Goal: Check status: Check status

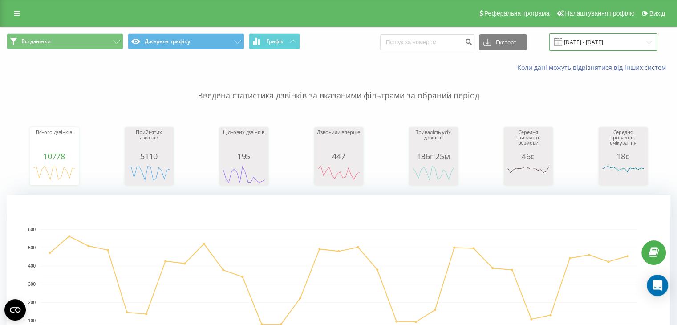
click at [613, 41] on input "[DATE] - [DATE]" at bounding box center [603, 41] width 108 height 17
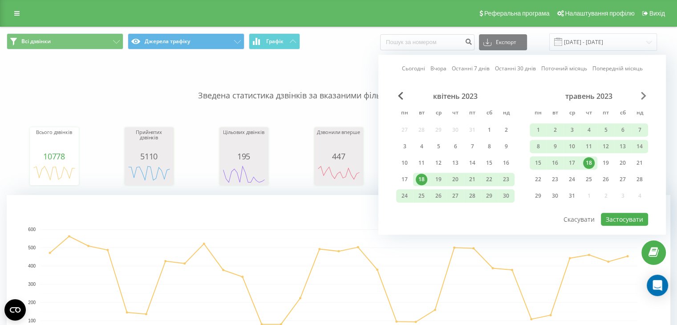
click at [643, 95] on span "Next Month" at bounding box center [643, 96] width 5 height 8
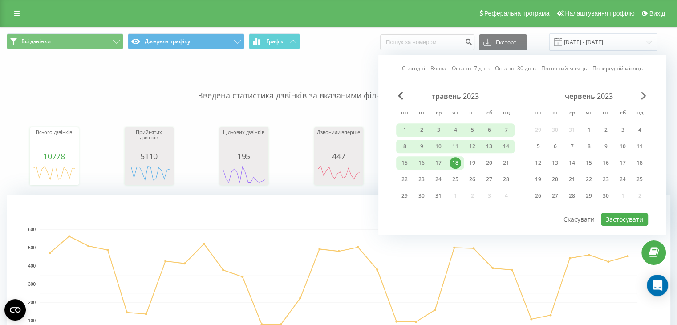
click at [643, 95] on span "Next Month" at bounding box center [643, 96] width 5 height 8
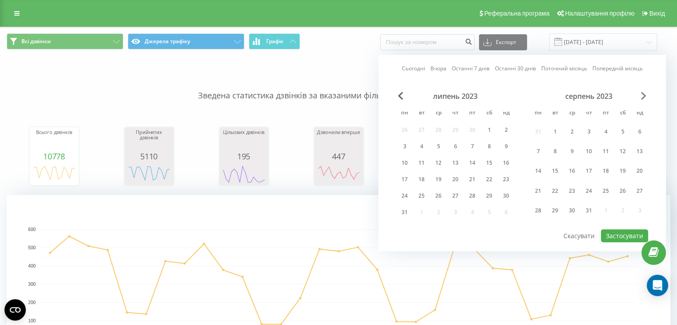
click at [643, 95] on span "Next Month" at bounding box center [643, 96] width 5 height 8
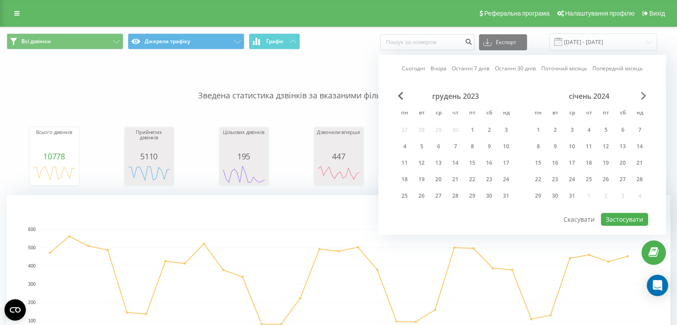
click at [643, 95] on span "Next Month" at bounding box center [643, 96] width 5 height 8
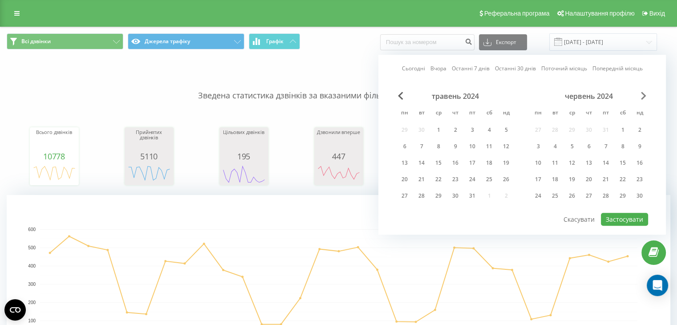
click at [643, 95] on span "Next Month" at bounding box center [643, 96] width 5 height 8
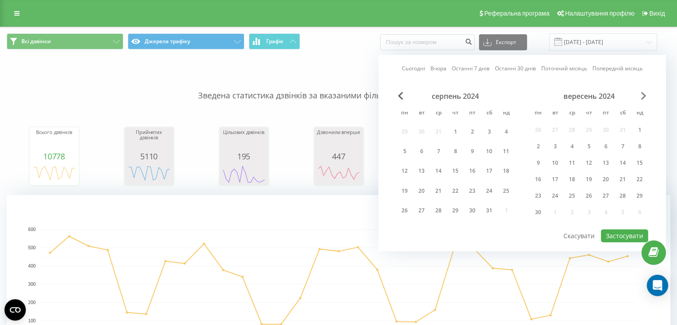
click at [643, 95] on span "Next Month" at bounding box center [643, 96] width 5 height 8
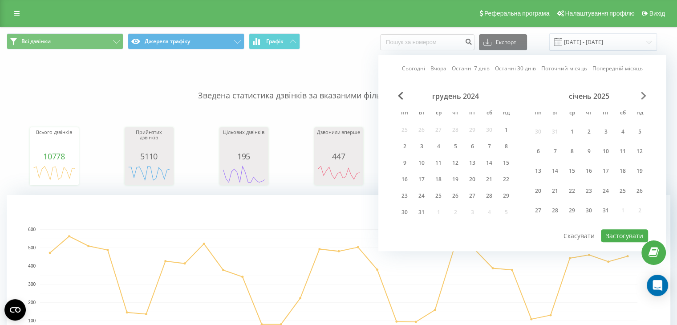
click at [643, 95] on span "Next Month" at bounding box center [643, 96] width 5 height 8
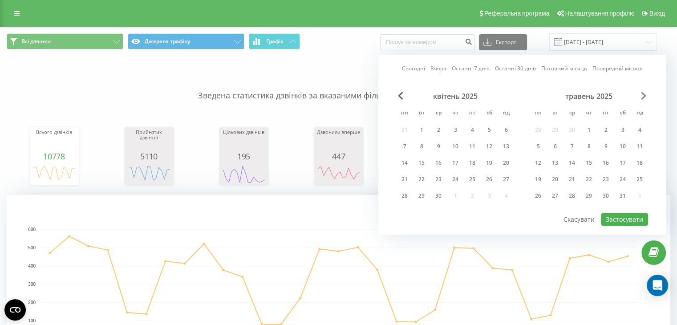
click at [643, 95] on span "Next Month" at bounding box center [643, 96] width 5 height 8
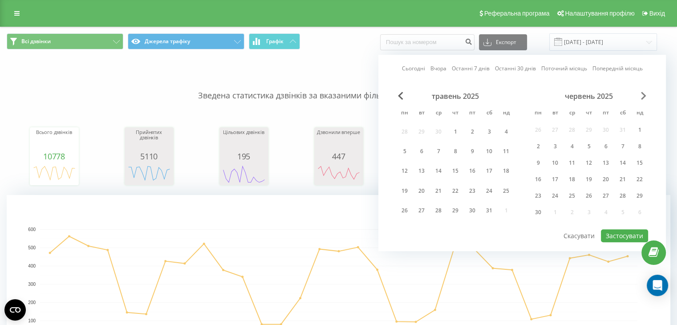
click at [643, 95] on span "Next Month" at bounding box center [643, 96] width 5 height 8
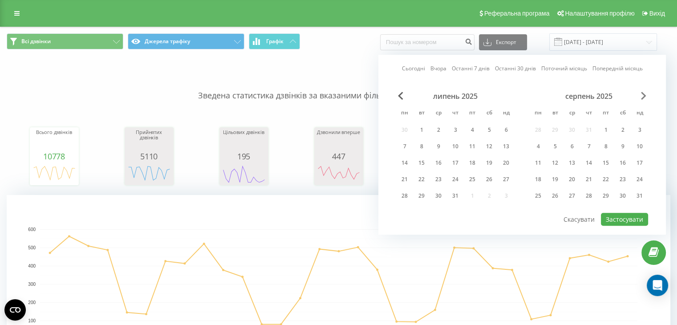
click at [643, 95] on span "Next Month" at bounding box center [643, 96] width 5 height 8
click at [420, 177] on div "19" at bounding box center [422, 180] width 12 height 12
click at [616, 217] on button "Застосувати" at bounding box center [624, 219] width 47 height 13
type input "[DATE] - [DATE]"
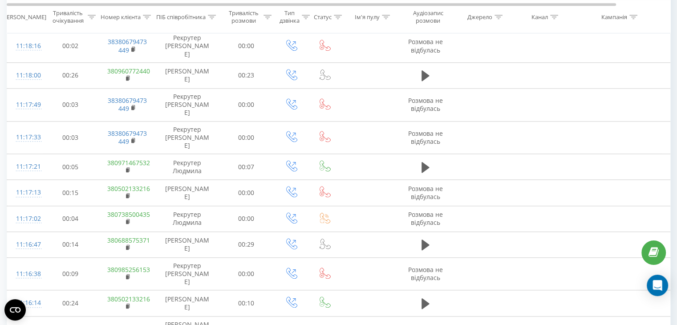
scroll to position [789, 0]
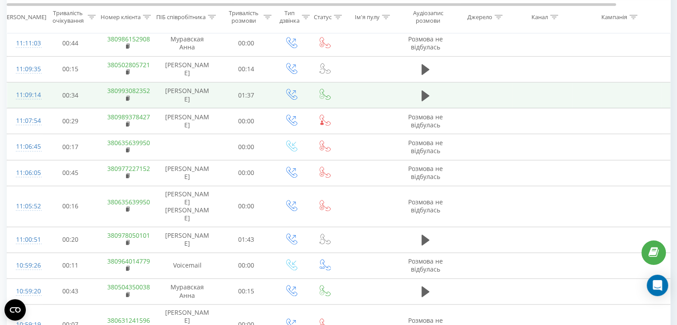
scroll to position [789, 0]
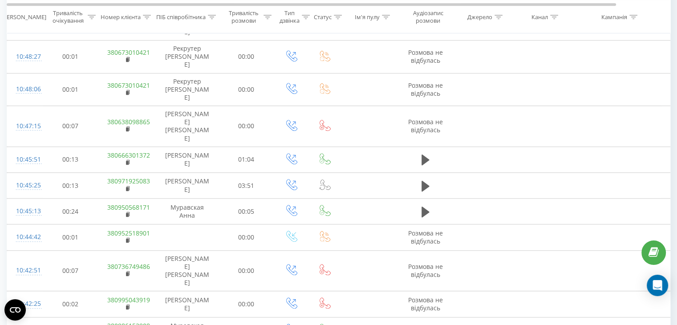
scroll to position [789, 0]
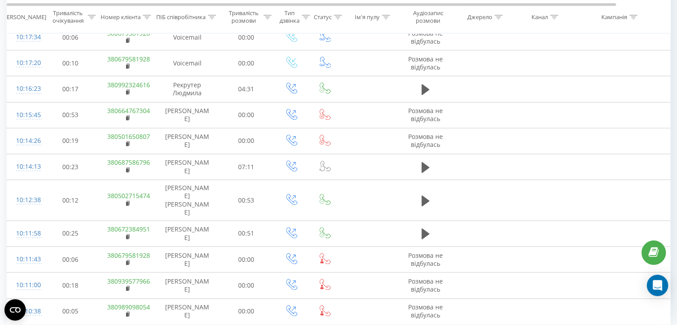
scroll to position [789, 0]
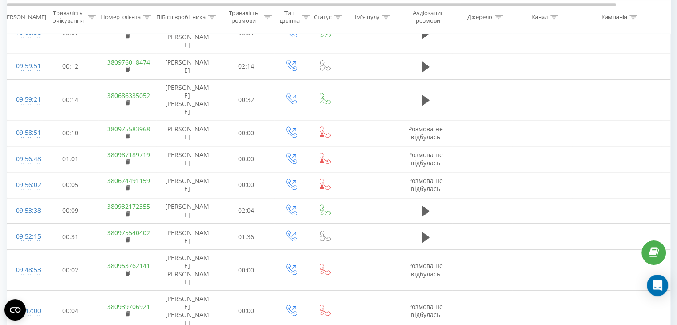
scroll to position [789, 0]
